Goal: Information Seeking & Learning: Learn about a topic

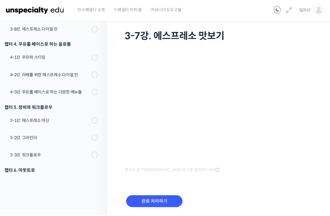
scroll to position [35, 0]
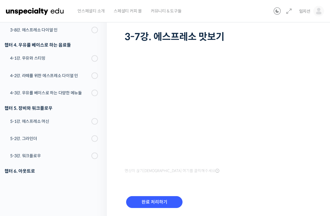
click at [147, 199] on input "완료 처리하기" at bounding box center [154, 202] width 56 height 12
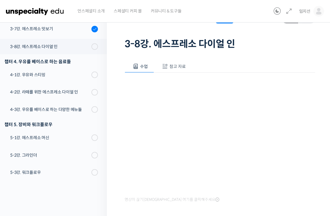
scroll to position [255, 0]
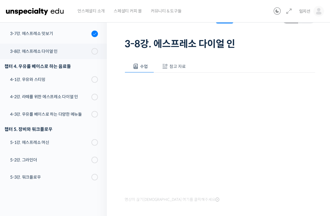
click at [26, 78] on div "4-1강. 우유와 스티밍" at bounding box center [50, 79] width 80 height 7
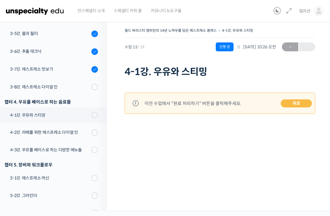
scroll to position [247, 0]
click at [291, 100] on link "뒤로" at bounding box center [296, 104] width 31 height 8
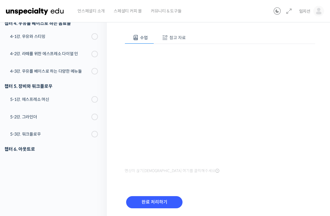
scroll to position [57, 0]
click at [148, 201] on input "완료 처리하기" at bounding box center [154, 202] width 56 height 12
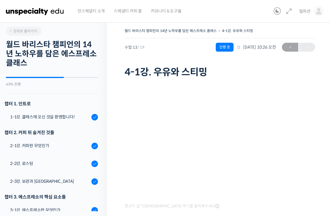
click at [123, 159] on div "월드 바리스타 챔피언의 14년 노하우를 담은 에스프레소 클래스 4-1강. 우유와 스티밍 진행 중 수업 13 / 19 진행 중 [DATE] 10…" at bounding box center [220, 144] width 226 height 253
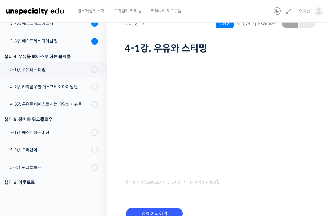
scroll to position [26, 0]
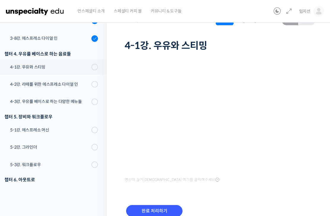
click at [148, 212] on input "완료 처리하기" at bounding box center [154, 211] width 56 height 12
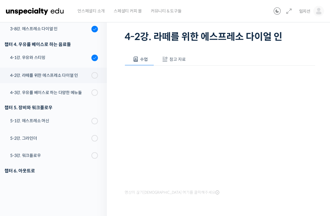
scroll to position [41, 0]
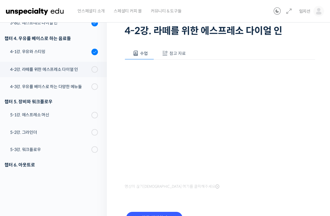
click at [140, 216] on input "완료 처리하기" at bounding box center [154, 218] width 56 height 12
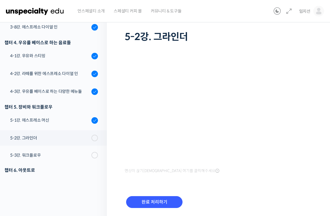
scroll to position [35, 0]
click at [140, 202] on input "완료 처리하기" at bounding box center [154, 202] width 56 height 12
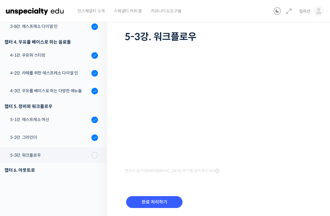
scroll to position [35, 0]
click at [143, 204] on input "완료 처리하기" at bounding box center [154, 202] width 56 height 12
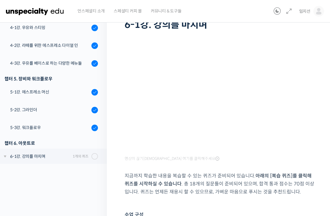
scroll to position [46, 0]
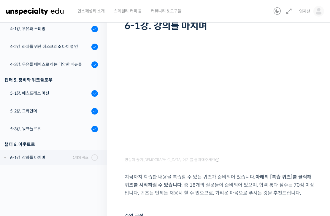
click at [94, 130] on icon at bounding box center [95, 129] width 4 height 4
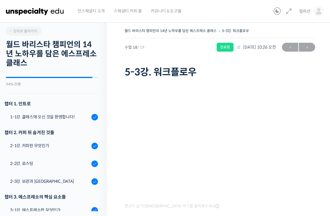
scroll to position [274, 0]
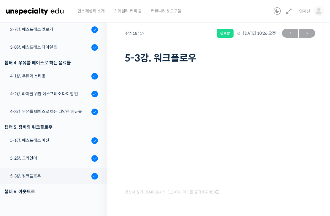
click at [96, 177] on icon at bounding box center [95, 176] width 4 height 4
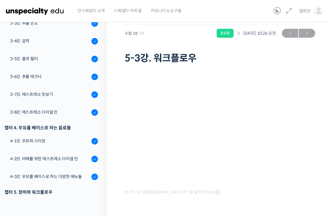
scroll to position [194, 0]
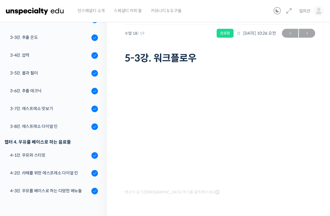
click at [29, 127] on div "3-8강. 에스프레소 다이얼 인" at bounding box center [50, 126] width 80 height 7
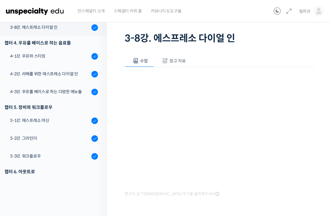
scroll to position [34, 0]
click at [173, 62] on span "참고 자료" at bounding box center [177, 60] width 16 height 5
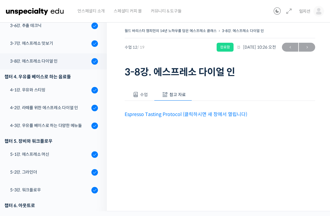
scroll to position [0, 0]
click at [152, 115] on link "Espresso Tasting Protocol (클릭하시면 새 창에서 열립니다)" at bounding box center [186, 114] width 123 height 6
click at [143, 99] on button "수업" at bounding box center [139, 94] width 29 height 12
